Goal: Transaction & Acquisition: Purchase product/service

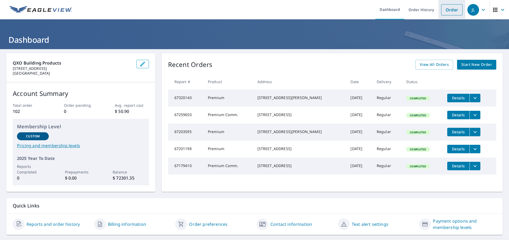
click at [447, 11] on link "Order" at bounding box center [451, 9] width 21 height 11
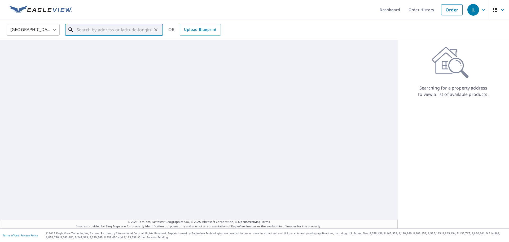
click at [109, 30] on input "text" at bounding box center [115, 29] width 76 height 15
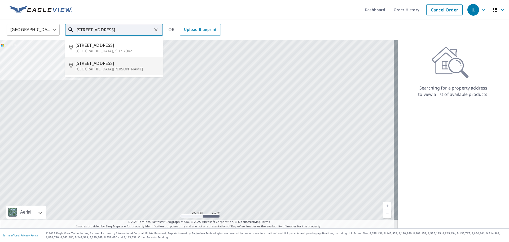
click at [105, 64] on span "[STREET_ADDRESS]" at bounding box center [117, 63] width 83 height 6
type input "[STREET_ADDRESS][PERSON_NAME]"
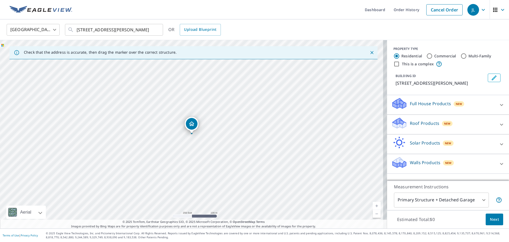
click at [499, 128] on div at bounding box center [501, 124] width 13 height 13
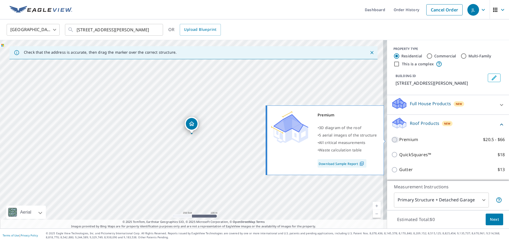
click at [392, 139] on input "Premium $20.5 - $66" at bounding box center [395, 139] width 8 height 6
checkbox input "true"
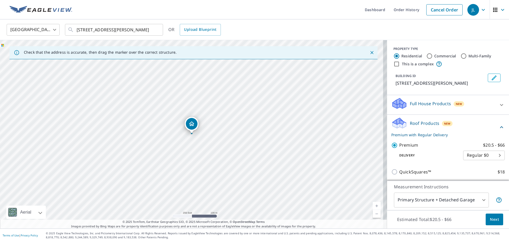
click at [497, 222] on button "Next" at bounding box center [494, 219] width 17 height 12
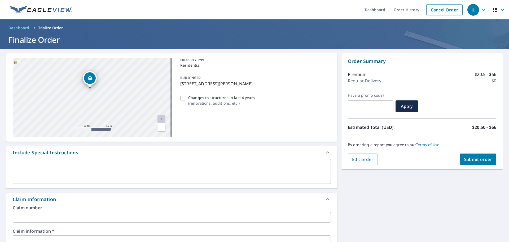
drag, startPoint x: 106, startPoint y: 76, endPoint x: 105, endPoint y: 97, distance: 21.0
click at [105, 97] on div "[STREET_ADDRESS][PERSON_NAME]" at bounding box center [92, 98] width 159 height 80
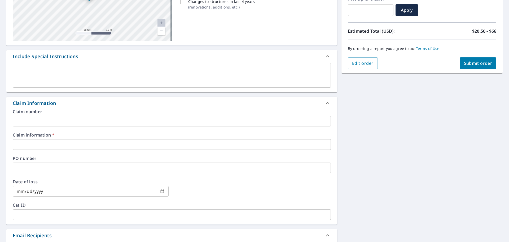
scroll to position [106, 0]
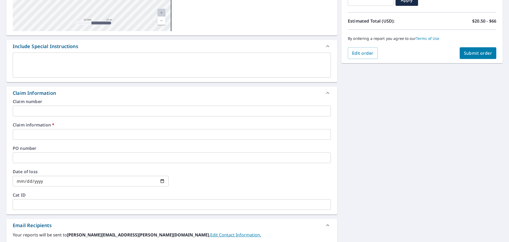
click at [41, 135] on input "text" at bounding box center [172, 134] width 318 height 11
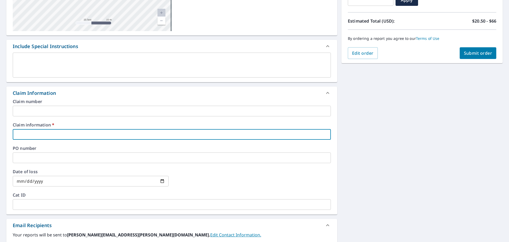
type input "na"
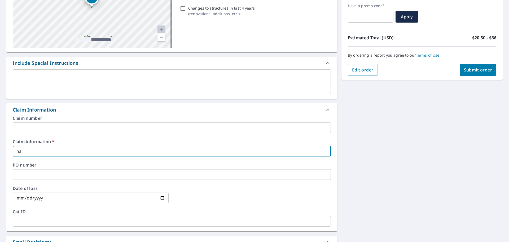
scroll to position [0, 0]
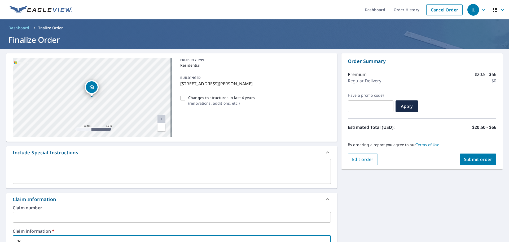
click at [476, 162] on button "Submit order" at bounding box center [478, 159] width 37 height 12
checkbox input "true"
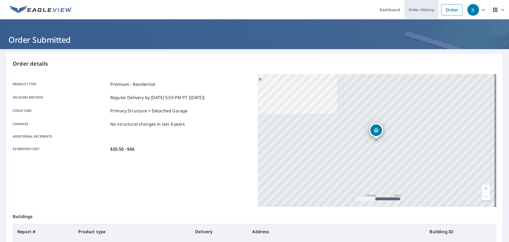
click at [422, 5] on link "Order History" at bounding box center [421, 9] width 34 height 19
